Goal: Task Accomplishment & Management: Use online tool/utility

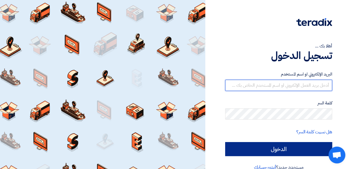
type input "nsamir@tvs-egy.com"
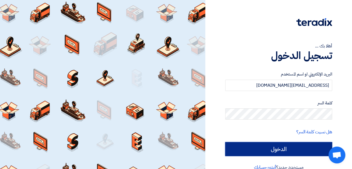
click at [296, 148] on input "الدخول" at bounding box center [278, 149] width 107 height 14
type input "Sign in"
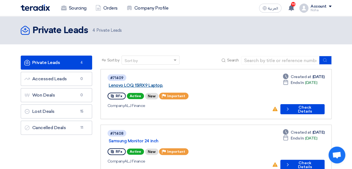
click at [162, 83] on link "Lenovo LOQ 15IRX9 Laptop." at bounding box center [179, 85] width 140 height 5
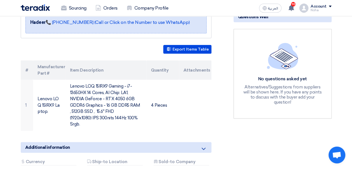
scroll to position [130, 0]
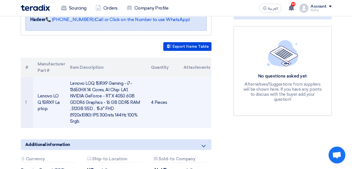
drag, startPoint x: 89, startPoint y: 112, endPoint x: 68, endPoint y: 76, distance: 41.5
click at [68, 77] on td "Lenovo LOQ 15IRX9 Gaming - i7-13650HX 14 Cores, AI Chip: LA1, NVIDIA GeForce - …" at bounding box center [106, 102] width 81 height 51
drag, startPoint x: 68, startPoint y: 76, endPoint x: 83, endPoint y: 81, distance: 15.8
copy td "Lenovo LOQ 15IRX9 Gaming - i7-13650HX 14 Cores, AI Chip: LA1, NVIDIA GeForce - …"
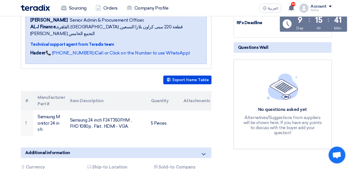
scroll to position [100, 0]
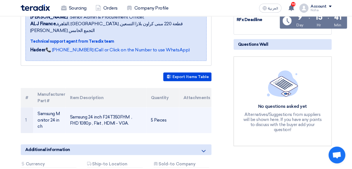
drag, startPoint x: 126, startPoint y: 119, endPoint x: 70, endPoint y: 107, distance: 57.1
click at [70, 107] on td "Samsung 24 inch F24T350FHM , FHD 1080p , Flat , HDMI - VGA." at bounding box center [106, 120] width 81 height 26
drag, startPoint x: 70, startPoint y: 107, endPoint x: 85, endPoint y: 111, distance: 15.3
copy td "Samsung 24 inch F24T350FHM , FHD 1080p , Flat , HDMI - VGA."
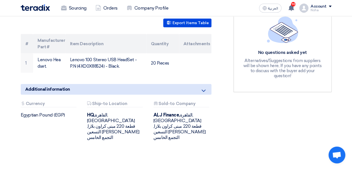
scroll to position [143, 0]
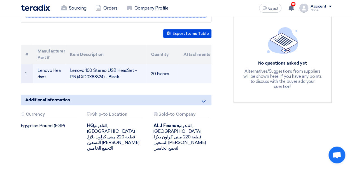
drag, startPoint x: 118, startPoint y: 69, endPoint x: 69, endPoint y: 64, distance: 49.2
click at [69, 64] on td "Lenovo 100 Stereo USB HeadSet - P.N (4XD0X88524) - Black." at bounding box center [106, 73] width 81 height 19
drag, startPoint x: 69, startPoint y: 64, endPoint x: 82, endPoint y: 67, distance: 13.2
copy td "Lenovo 100 Stereo USB HeadSet - P.N (4XD0X88524) - Black."
